Goal: Task Accomplishment & Management: Complete application form

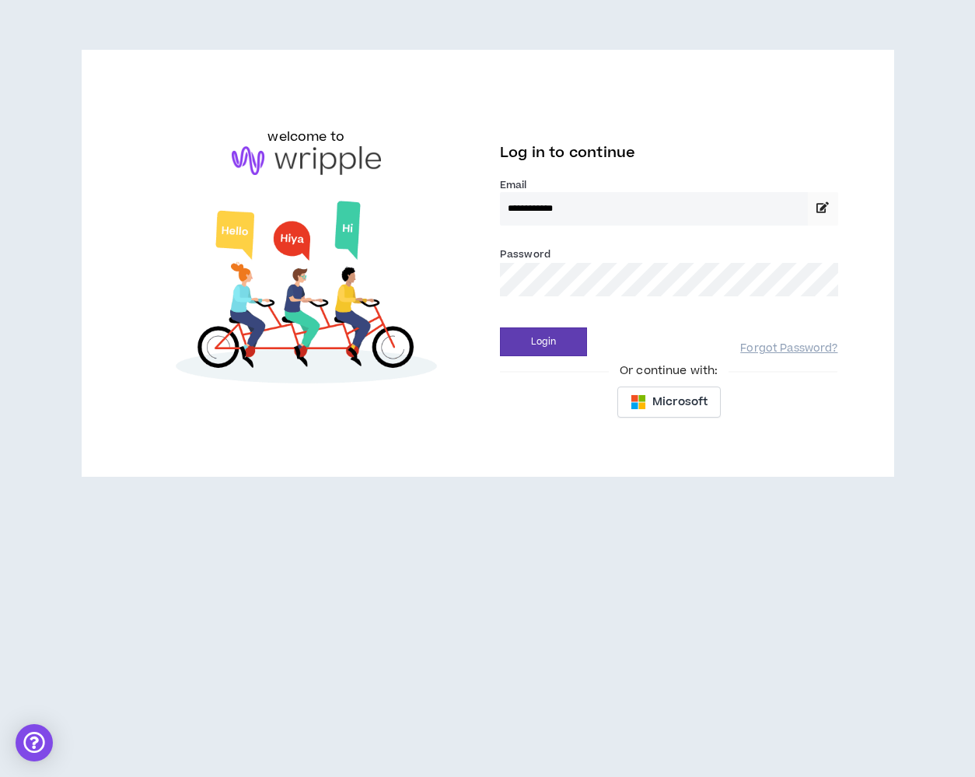
click at [544, 341] on button "Login" at bounding box center [543, 341] width 87 height 29
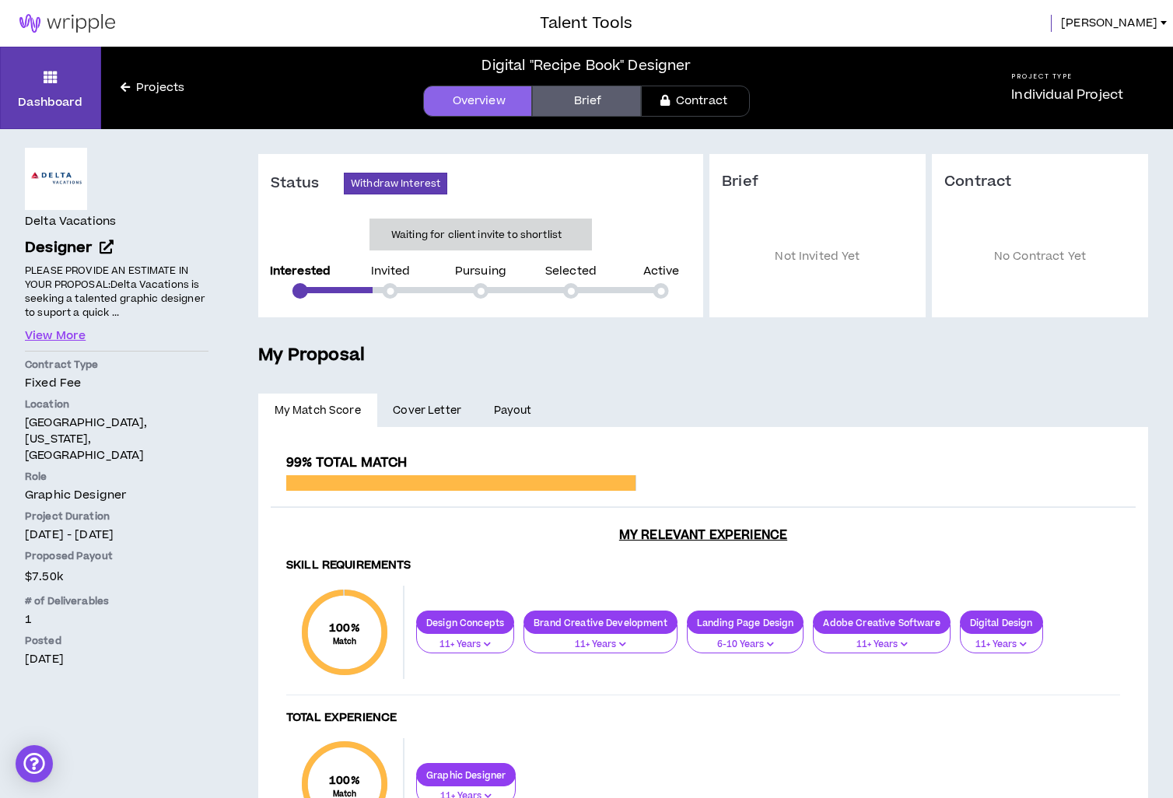
click at [824, 413] on ul "My Match Score Cover Letter Payout" at bounding box center [703, 410] width 890 height 33
click at [567, 102] on link "Brief" at bounding box center [586, 101] width 109 height 31
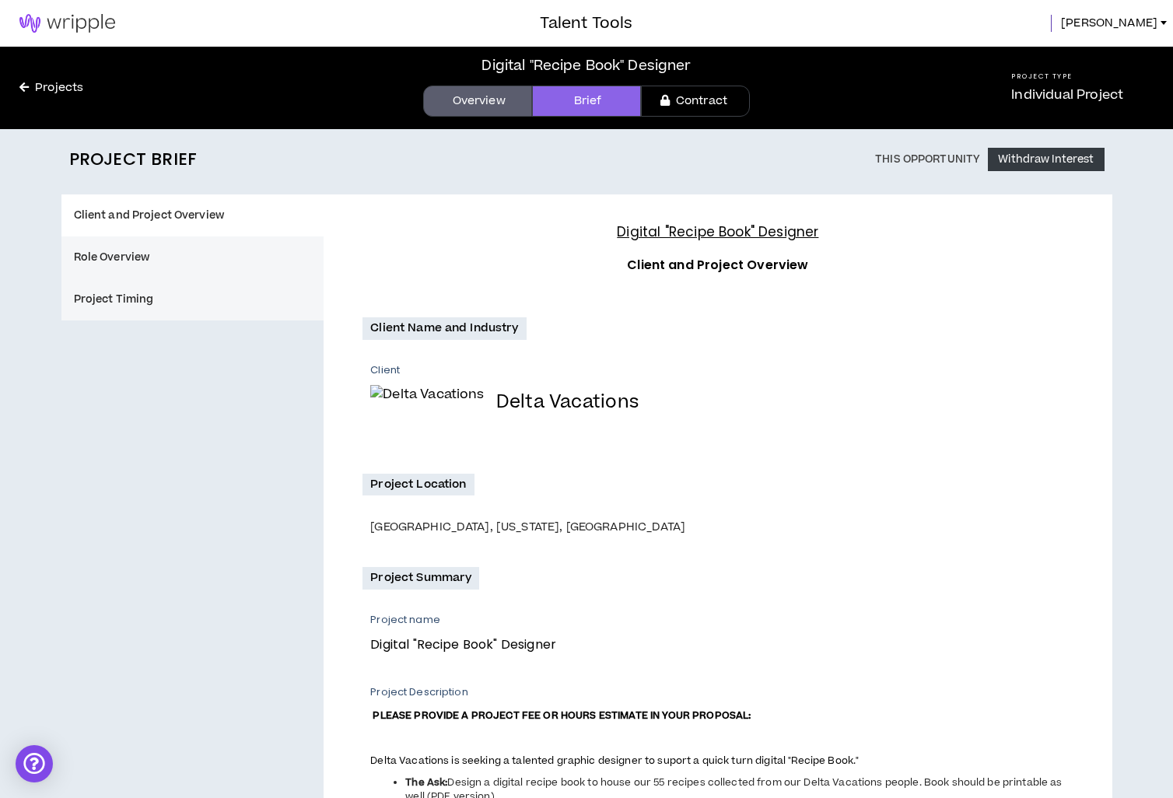
click at [101, 299] on button "Project Timing" at bounding box center [192, 299] width 263 height 42
